Goal: Navigation & Orientation: Find specific page/section

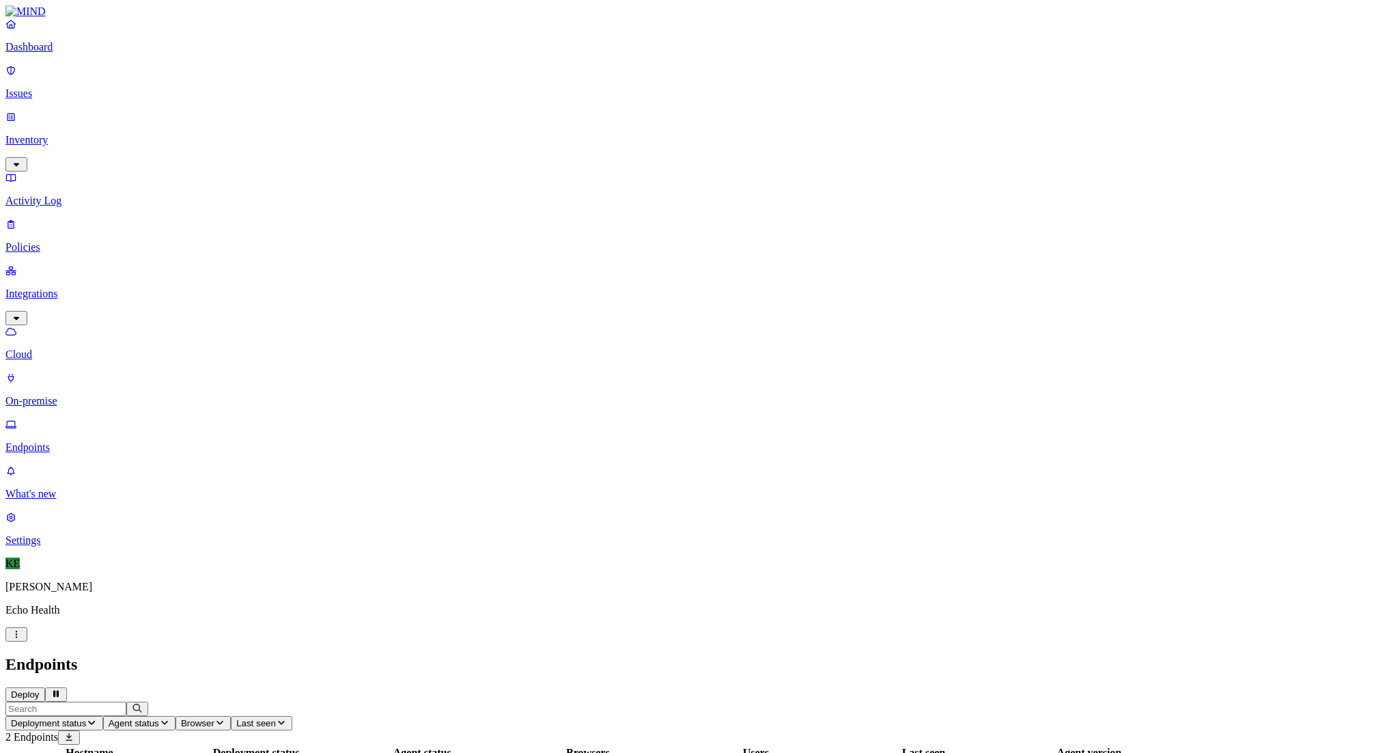
click at [74, 395] on p "On-premise" at bounding box center [692, 401] width 1374 height 12
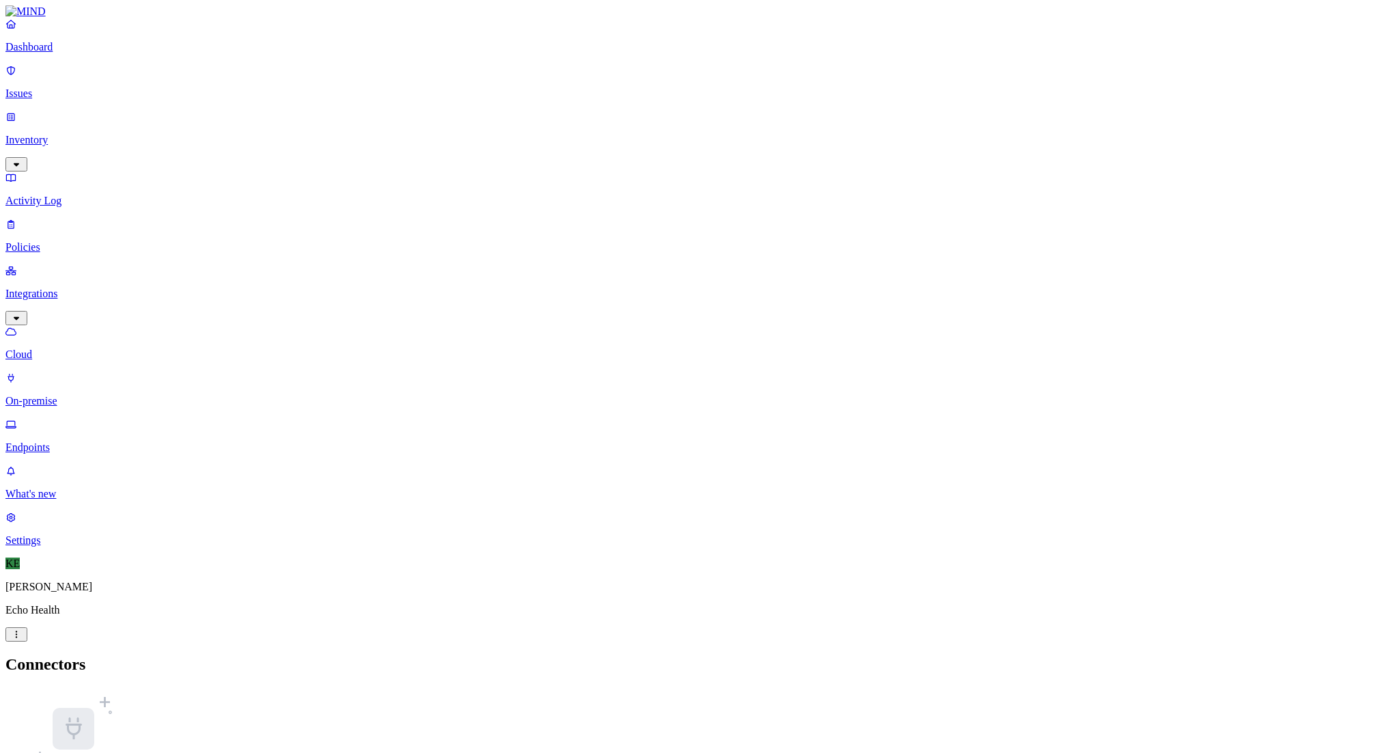
click at [63, 441] on p "Endpoints" at bounding box center [692, 447] width 1374 height 12
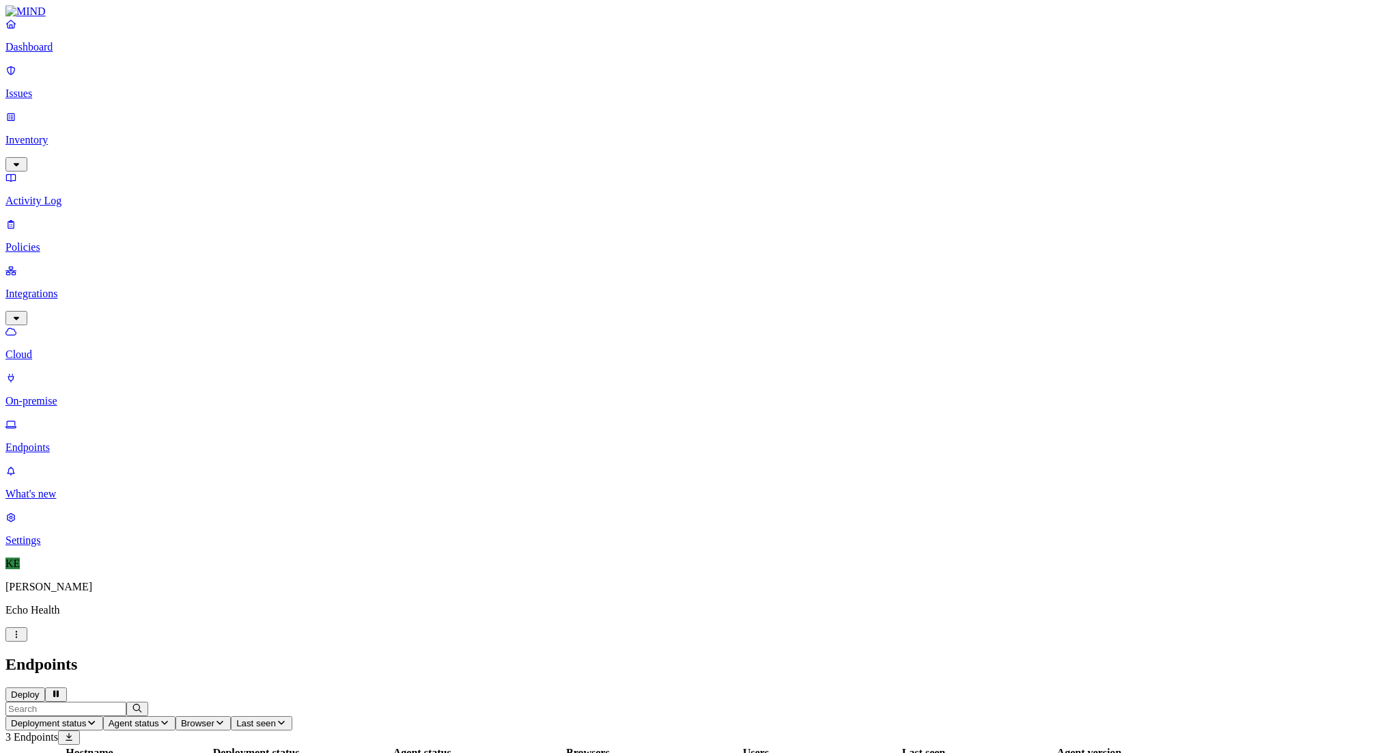
click at [923, 655] on h2 "Endpoints" at bounding box center [692, 664] width 1374 height 18
